Goal: Communication & Community: Participate in discussion

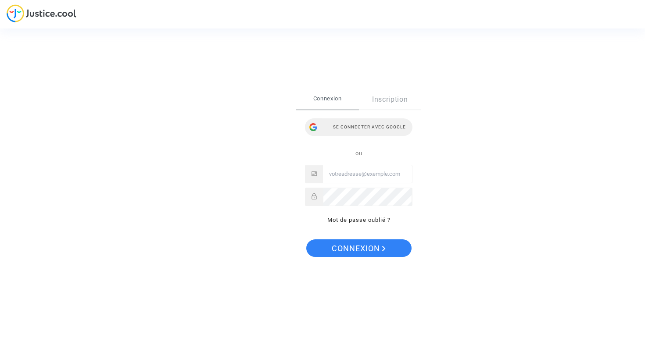
click at [355, 129] on div "Se connecter avec Google" at bounding box center [358, 127] width 107 height 18
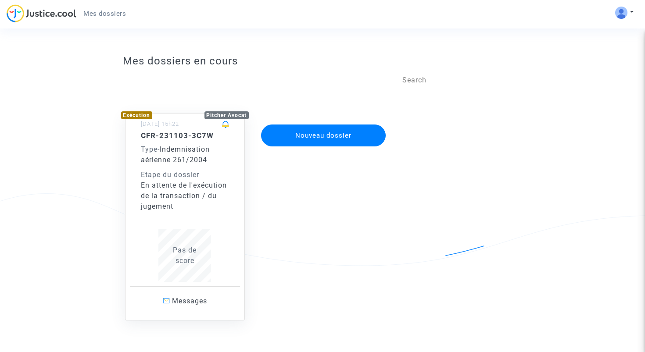
click at [194, 184] on div "En attente de l'exécution de la transaction / du jugement" at bounding box center [185, 196] width 89 height 32
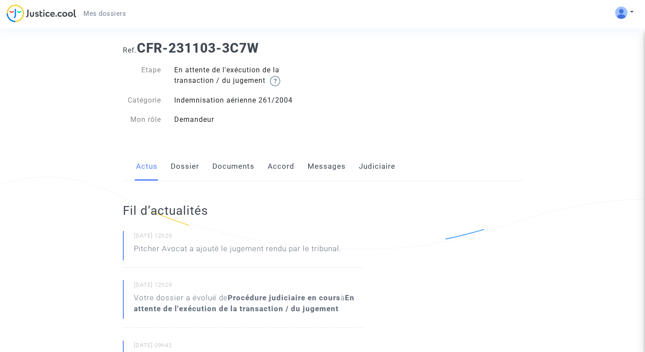
scroll to position [18, 0]
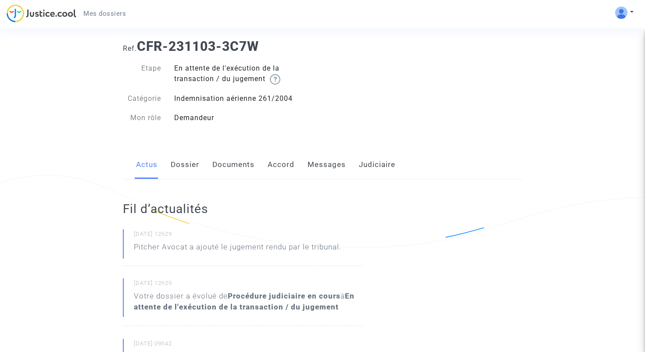
click at [334, 166] on link "Messages" at bounding box center [326, 164] width 38 height 29
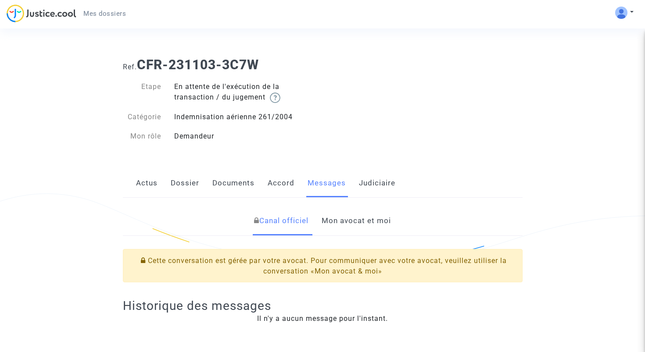
click at [345, 221] on link "Mon avocat et moi" at bounding box center [355, 221] width 69 height 29
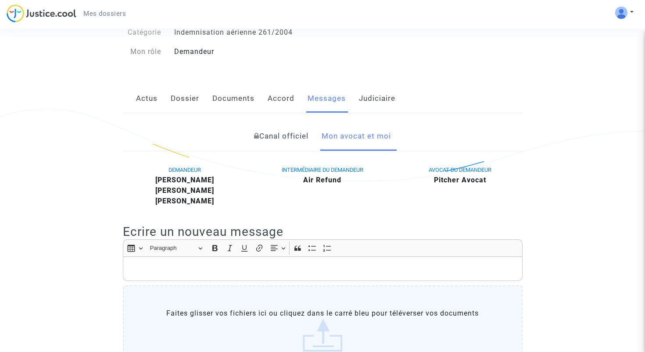
scroll to position [91, 0]
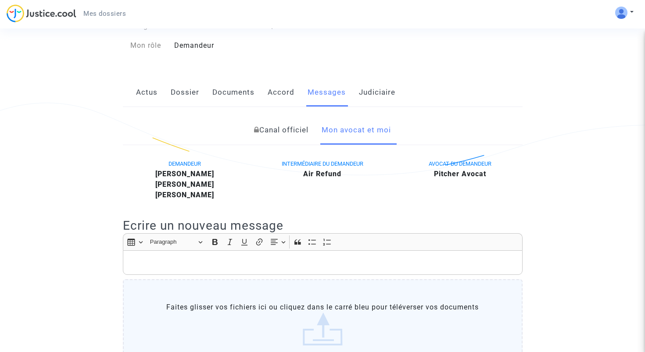
click at [304, 131] on link "Canal officiel" at bounding box center [281, 130] width 54 height 29
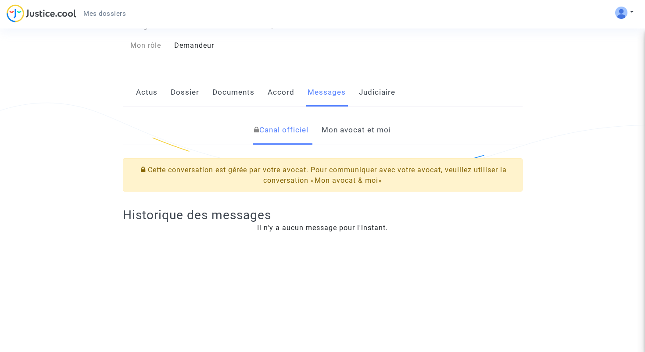
click at [374, 97] on link "Judiciaire" at bounding box center [377, 92] width 36 height 29
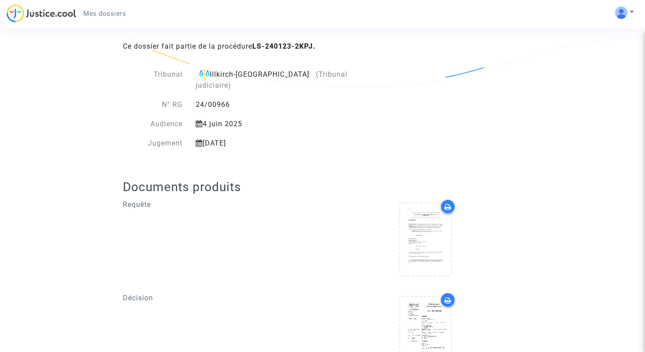
scroll to position [282, 0]
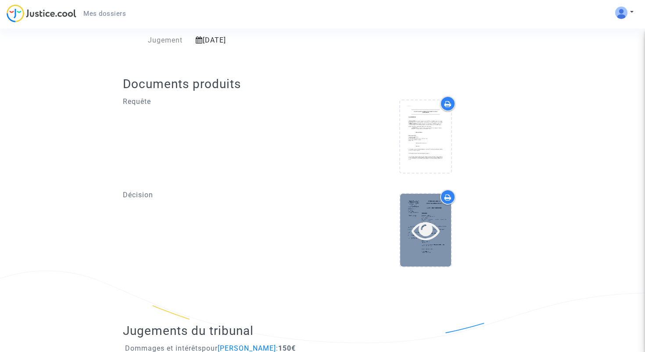
click at [431, 251] on div at bounding box center [425, 230] width 51 height 72
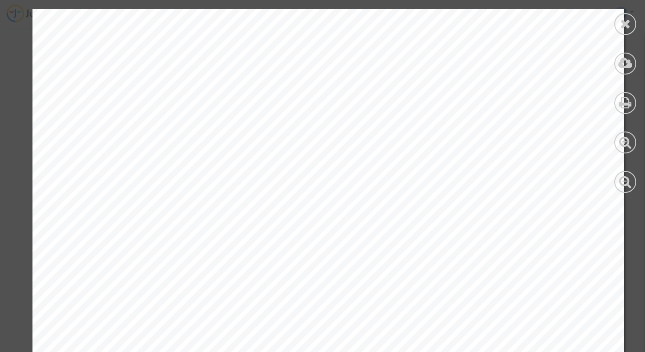
scroll to position [23, 0]
